Goal: Task Accomplishment & Management: Use online tool/utility

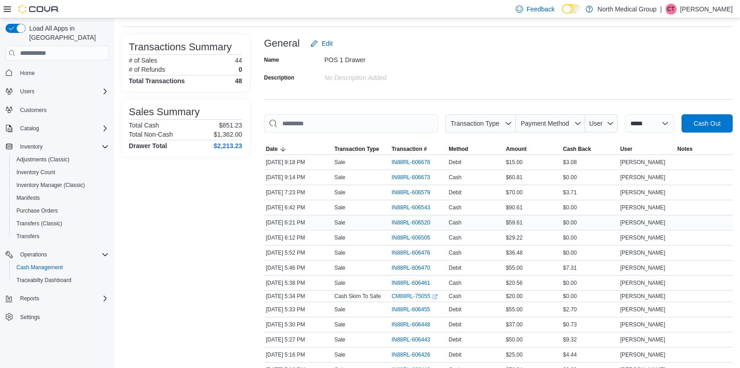
scroll to position [47, 0]
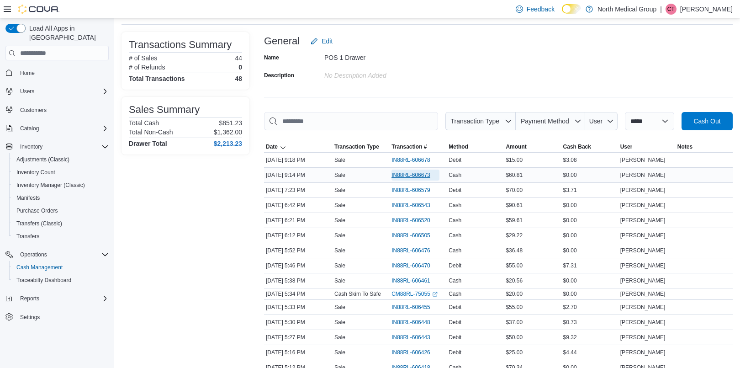
click at [414, 176] on span "IN88RL-606673" at bounding box center [410, 174] width 39 height 7
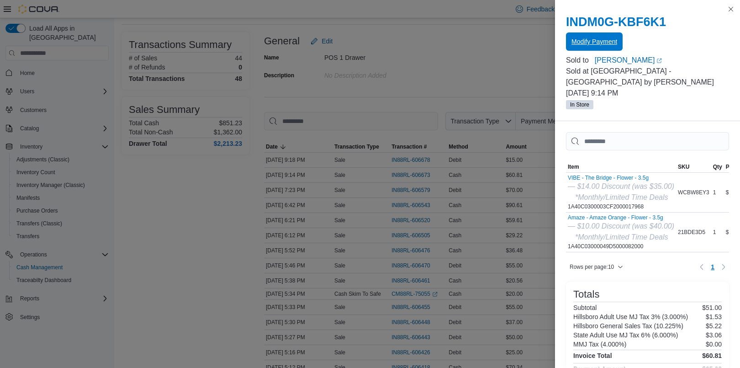
click at [594, 40] on span "Modify Payment" at bounding box center [594, 41] width 46 height 9
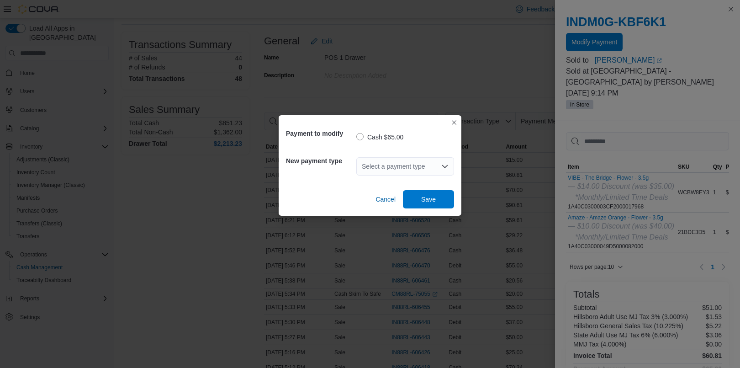
click at [401, 160] on div "Select a payment type" at bounding box center [405, 166] width 98 height 18
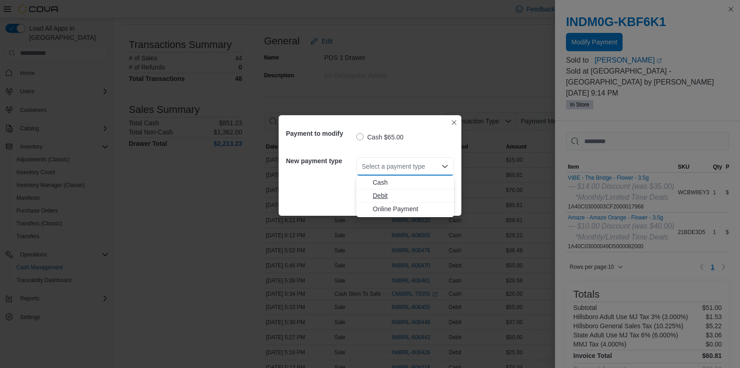
click at [380, 191] on span "Debit" at bounding box center [411, 195] width 76 height 9
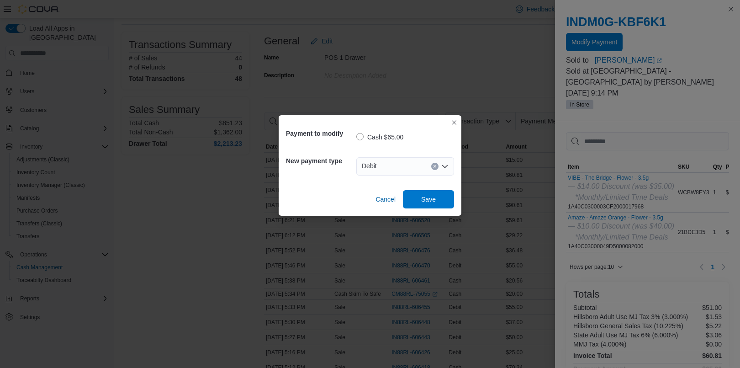
click at [443, 126] on div "Cash $65.00" at bounding box center [405, 136] width 98 height 24
click at [436, 202] on span "Save" at bounding box center [428, 198] width 40 height 18
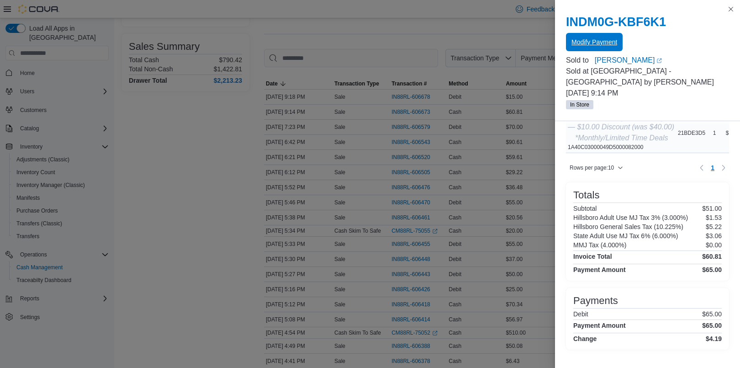
scroll to position [107, 0]
